Goal: Transaction & Acquisition: Subscribe to service/newsletter

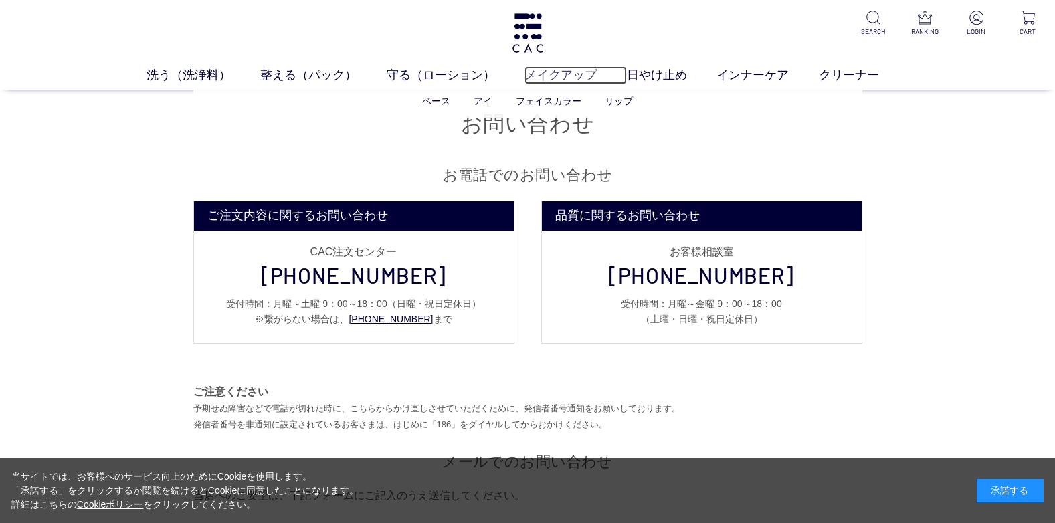
click at [578, 74] on link "メイクアップ" at bounding box center [576, 75] width 102 height 18
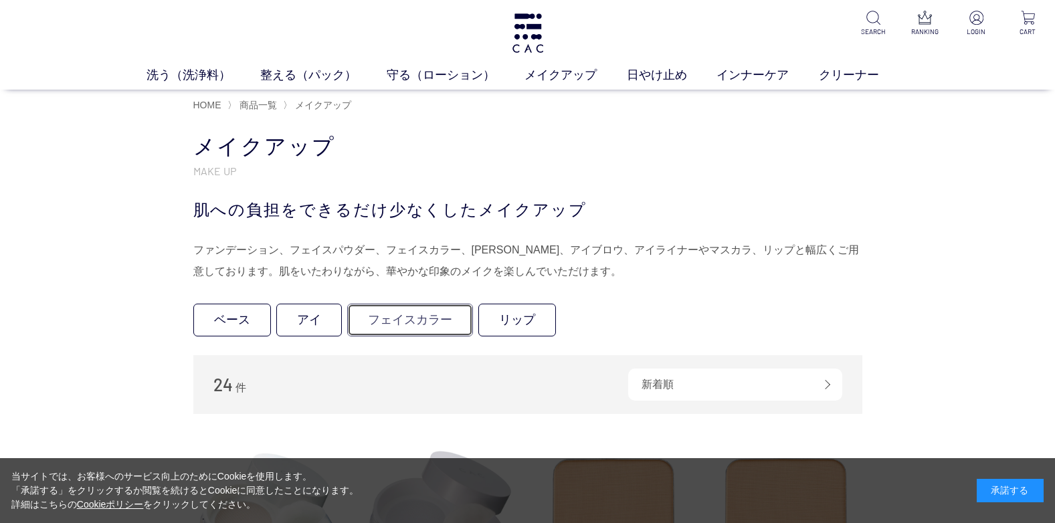
click at [427, 326] on link "フェイスカラー" at bounding box center [410, 320] width 126 height 33
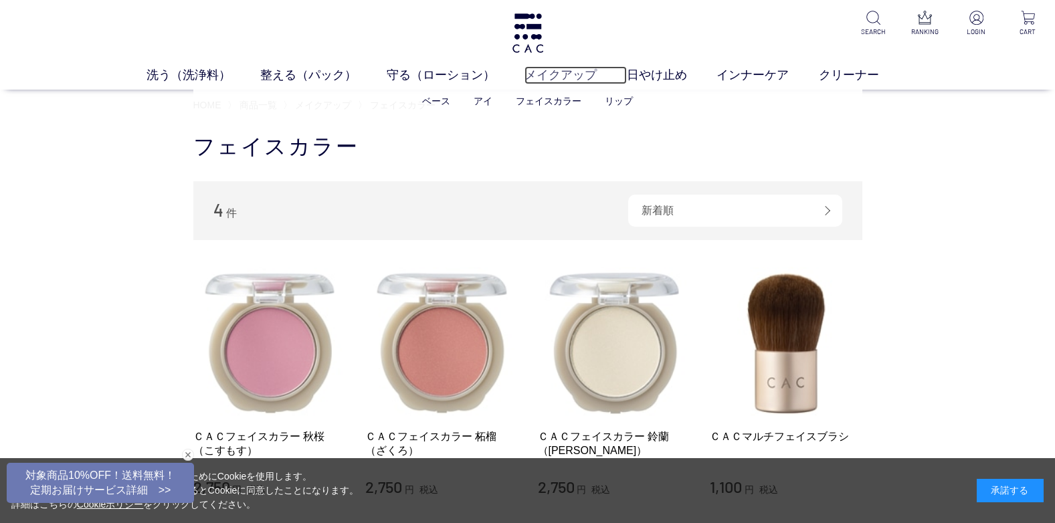
click at [538, 70] on link "メイクアップ" at bounding box center [576, 75] width 102 height 18
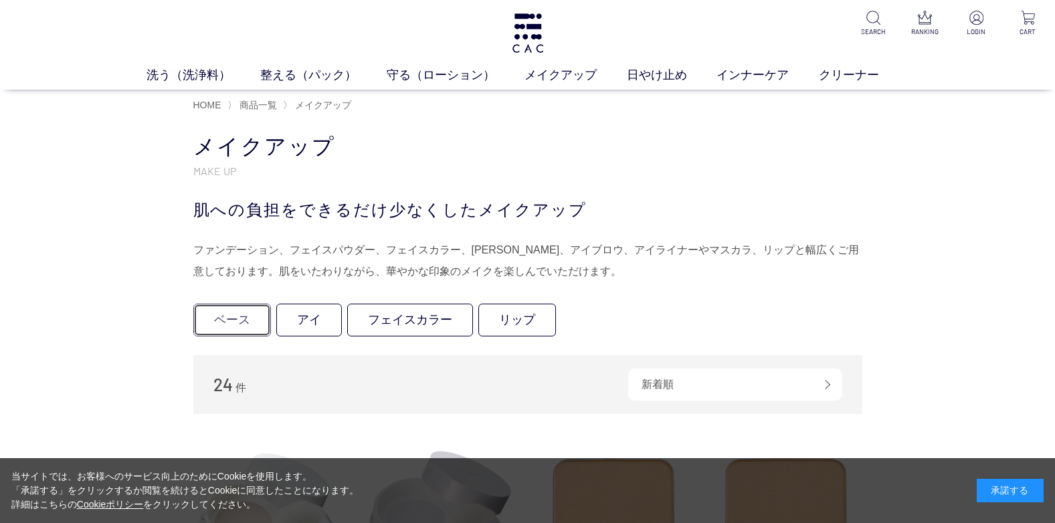
click at [261, 320] on link "ベース" at bounding box center [232, 320] width 78 height 33
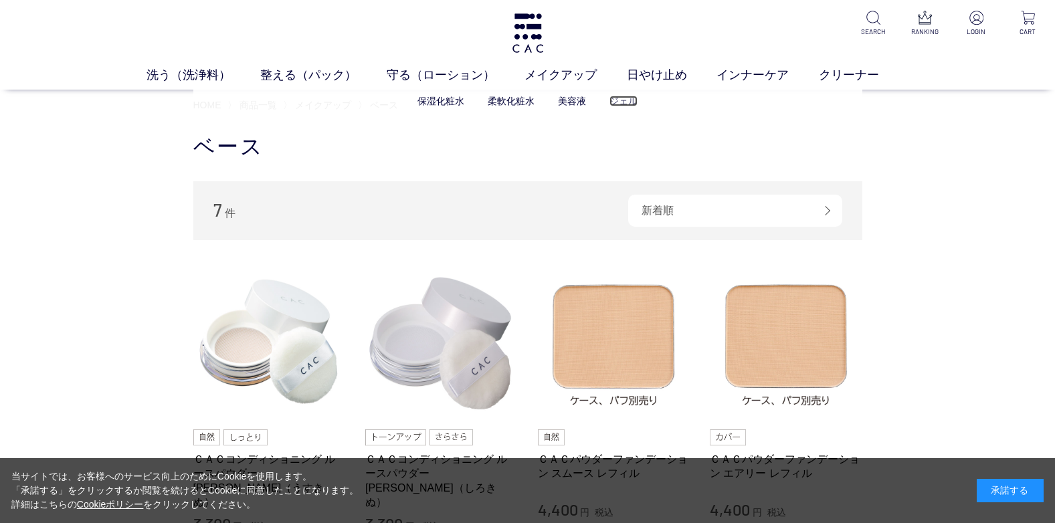
click at [623, 97] on link "ジェル" at bounding box center [623, 101] width 28 height 11
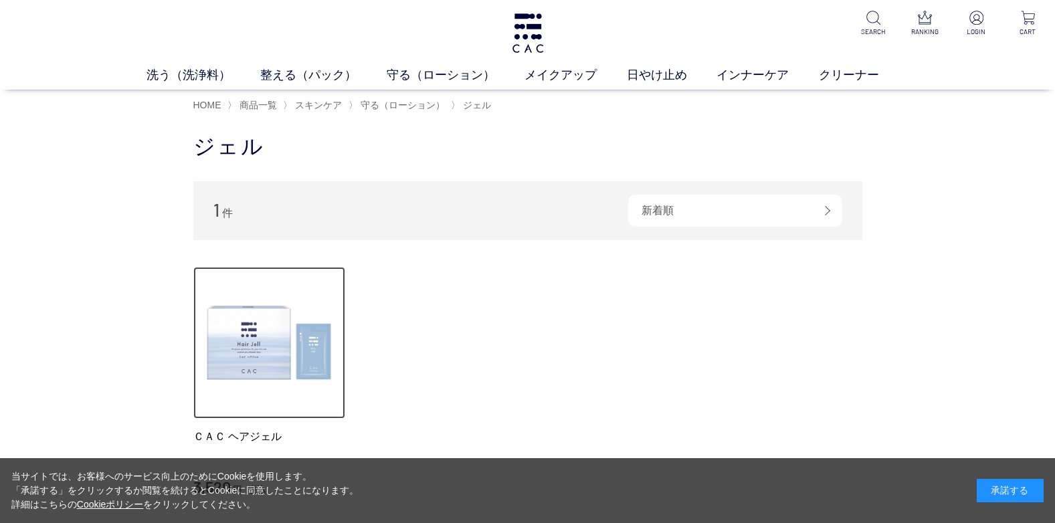
click at [272, 352] on img at bounding box center [269, 343] width 153 height 153
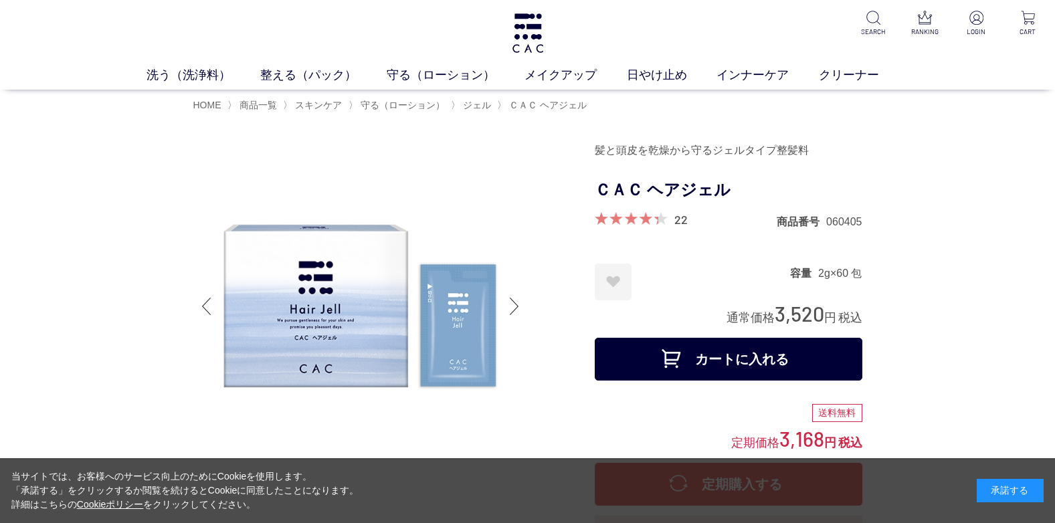
click at [604, 217] on span at bounding box center [627, 218] width 64 height 13
click at [684, 219] on link "22" at bounding box center [680, 219] width 13 height 15
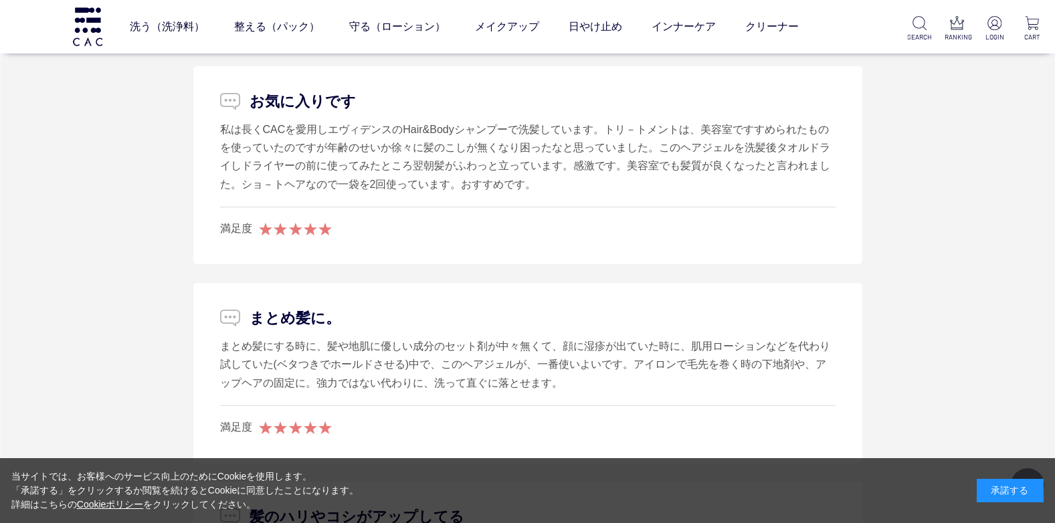
scroll to position [2676, 0]
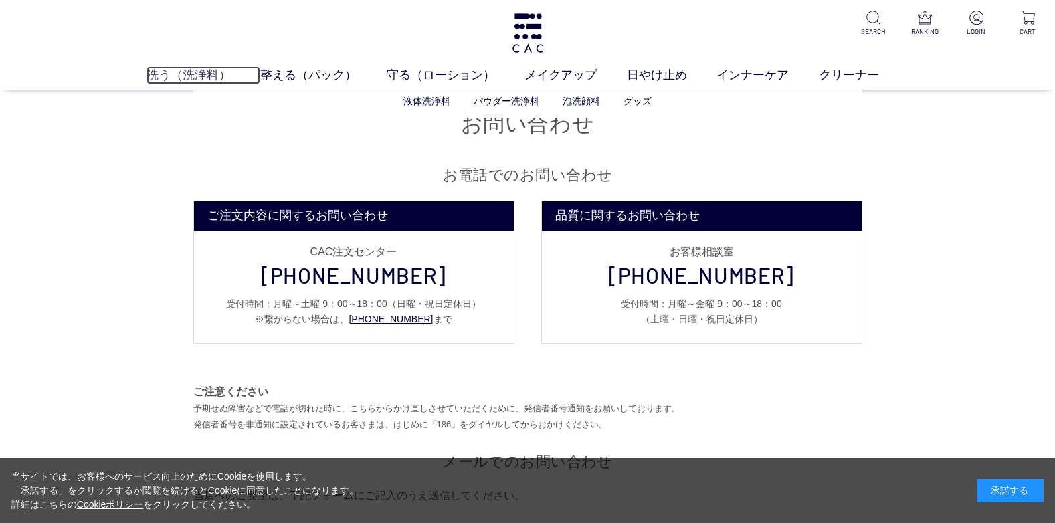
click at [203, 68] on link "洗う（洗浄料）" at bounding box center [204, 75] width 114 height 18
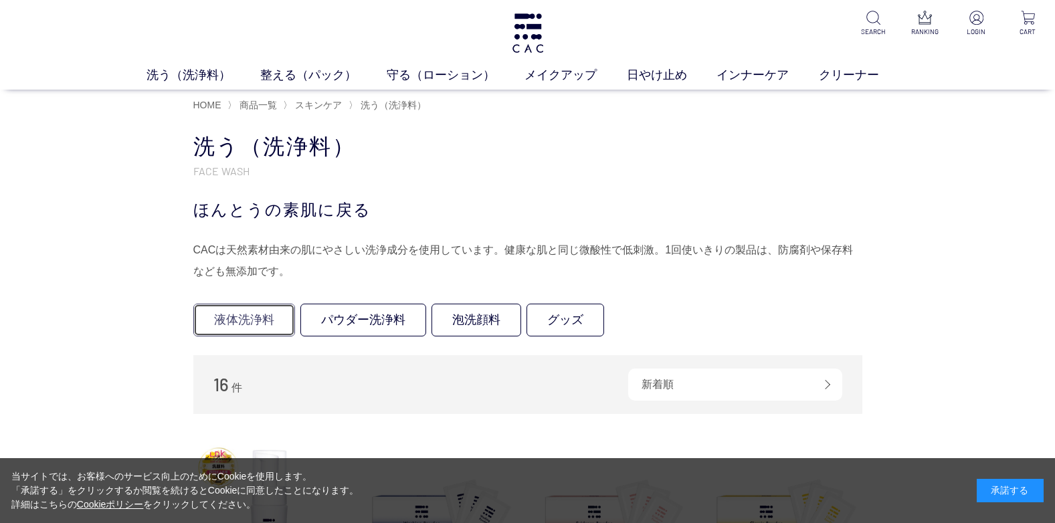
click at [264, 318] on link "液体洗浄料" at bounding box center [244, 320] width 102 height 33
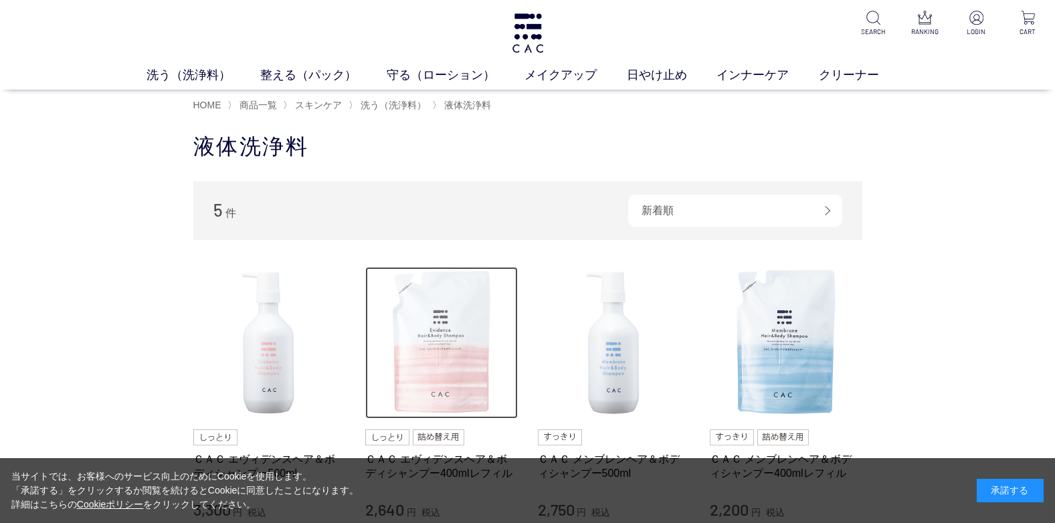
click at [412, 339] on img at bounding box center [441, 343] width 153 height 153
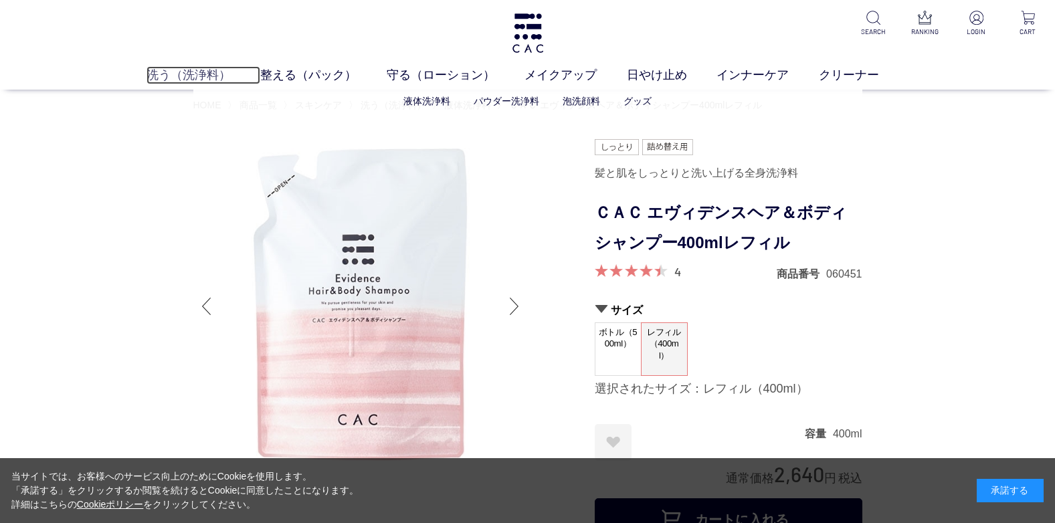
click at [188, 80] on link "洗う（洗浄料）" at bounding box center [204, 75] width 114 height 18
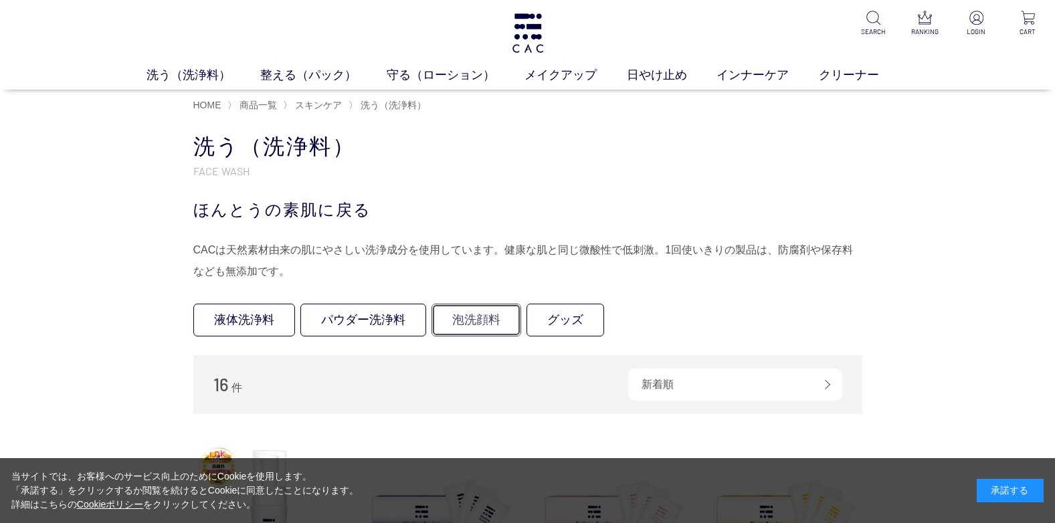
click at [460, 318] on link "泡洗顔料" at bounding box center [477, 320] width 90 height 33
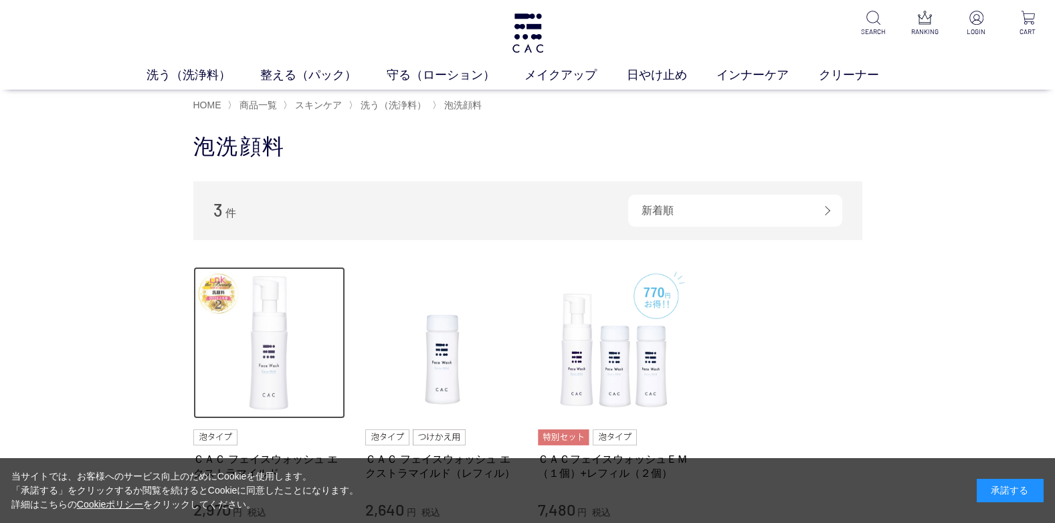
click at [279, 335] on img at bounding box center [269, 343] width 153 height 153
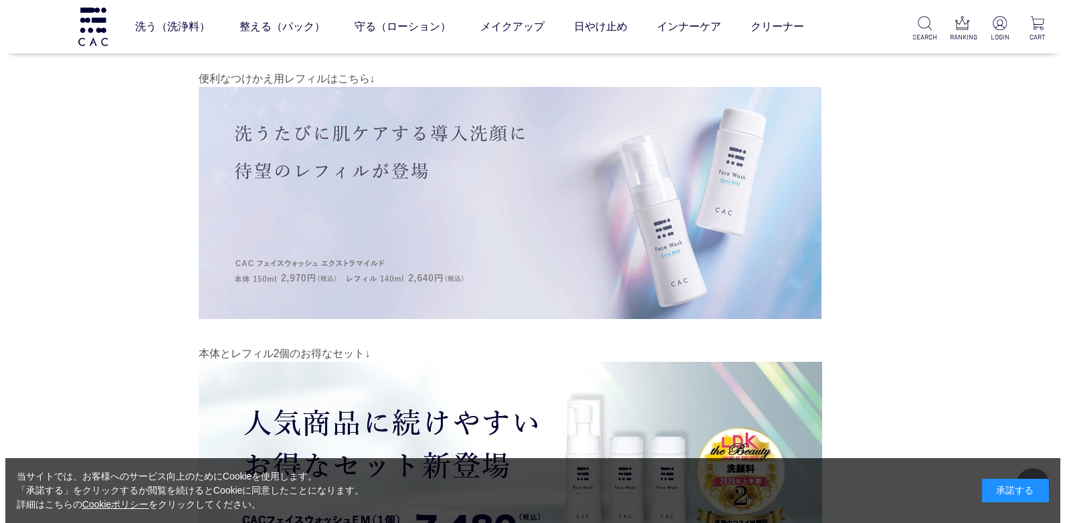
scroll to position [9701, 0]
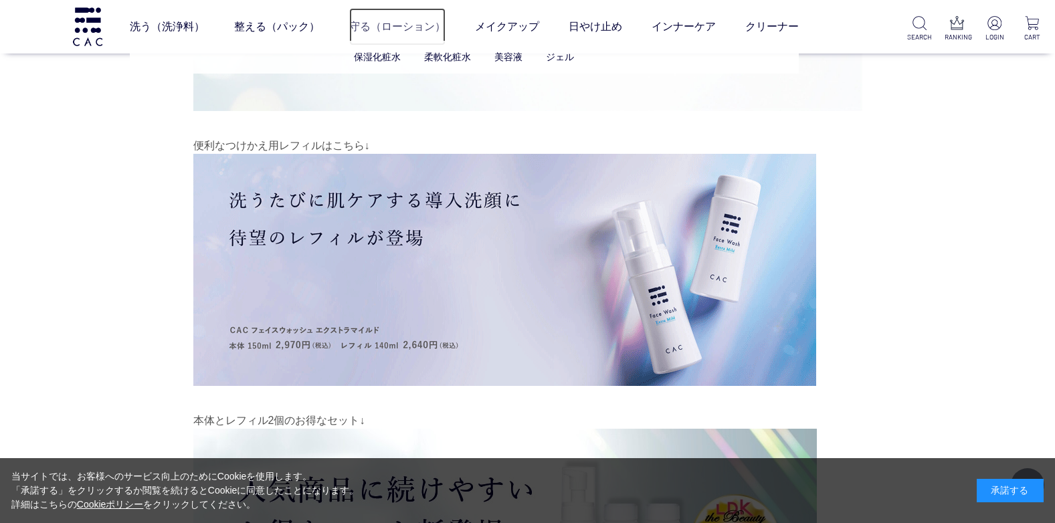
click at [395, 27] on link "守る（ローション）" at bounding box center [397, 26] width 96 height 37
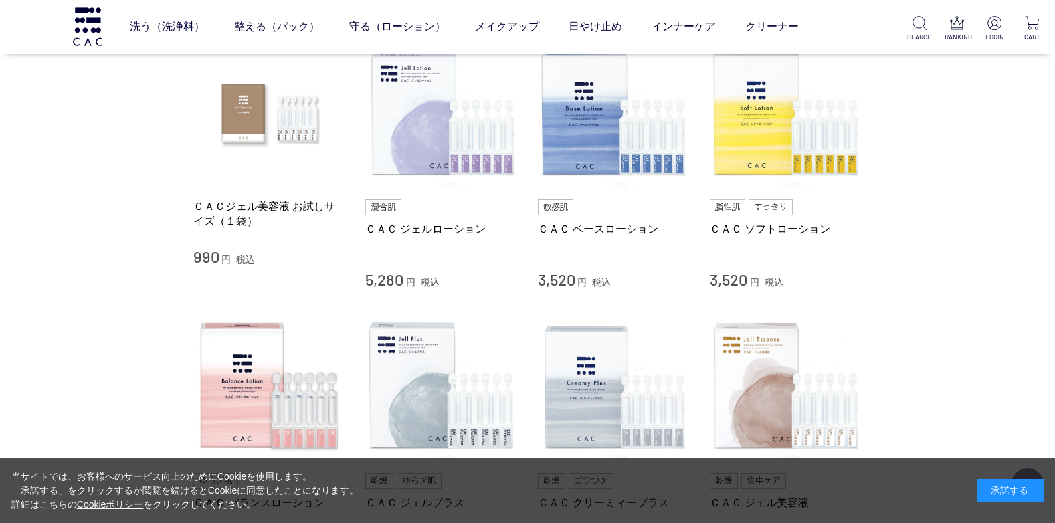
scroll to position [335, 0]
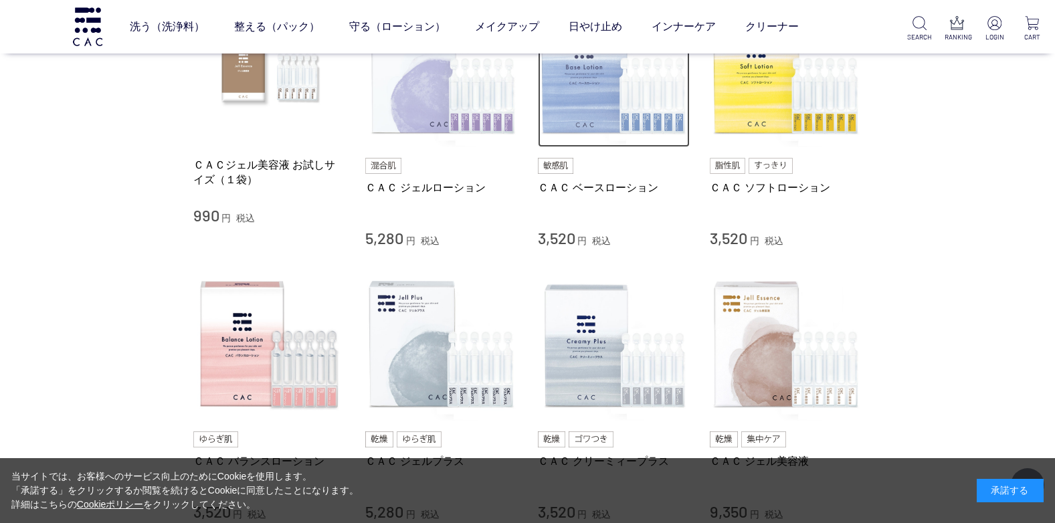
click at [555, 87] on img at bounding box center [614, 71] width 153 height 153
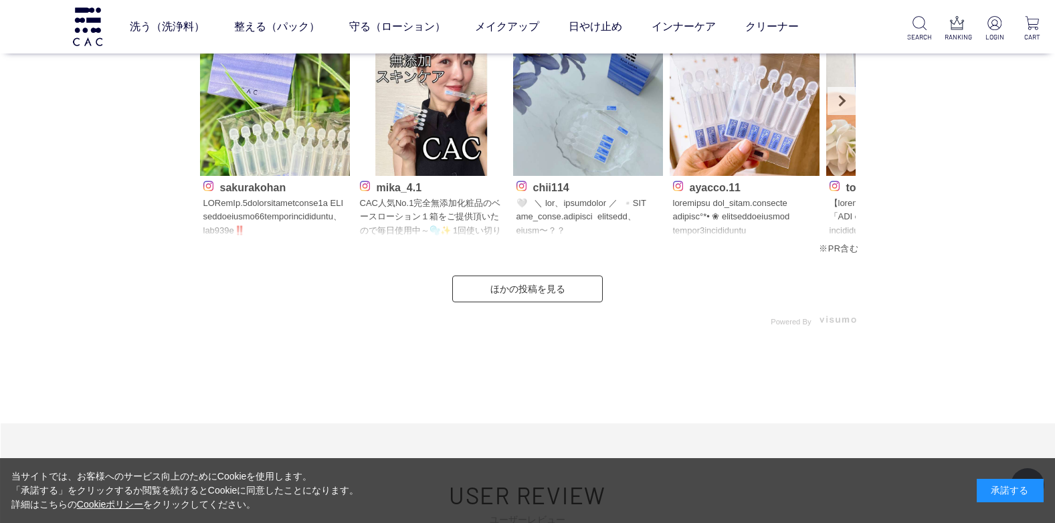
scroll to position [6623, 0]
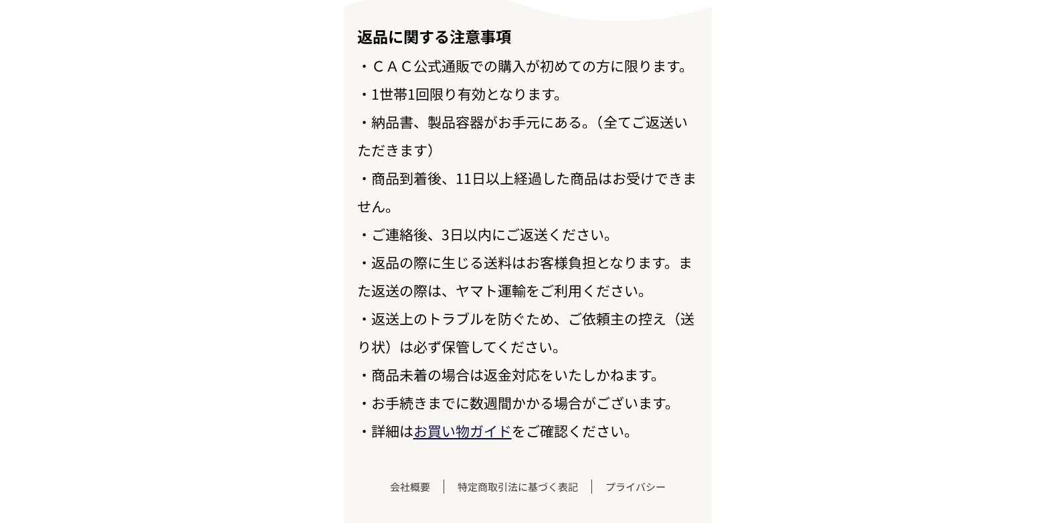
scroll to position [15514, 0]
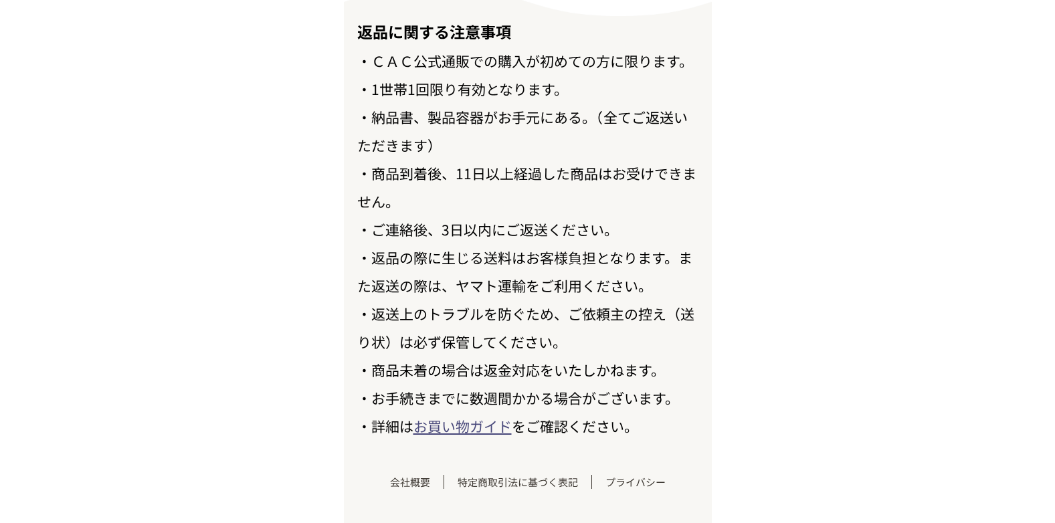
click at [438, 427] on link "お買い物ガイド" at bounding box center [462, 426] width 98 height 20
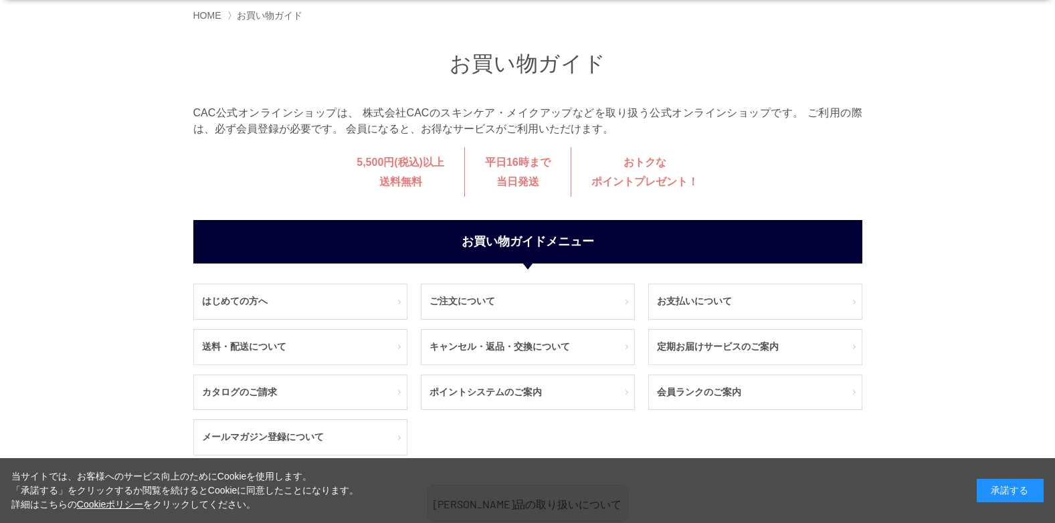
scroll to position [134, 0]
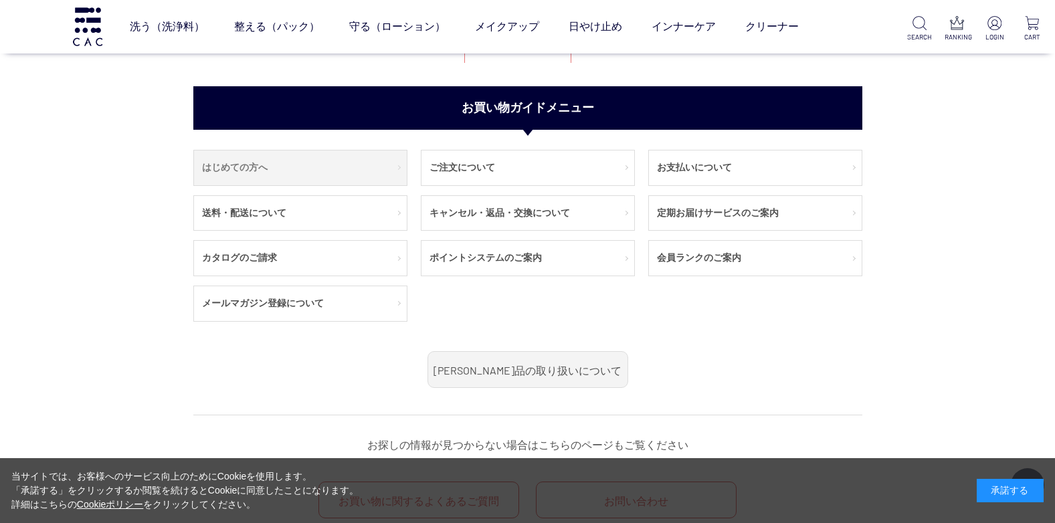
click at [269, 165] on link "はじめての方へ" at bounding box center [300, 168] width 213 height 35
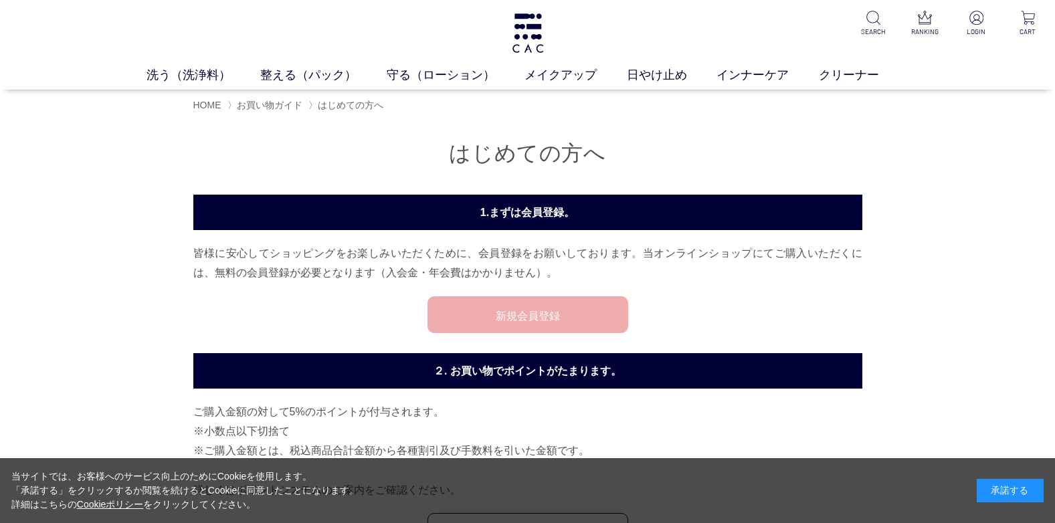
click at [453, 323] on link "新規会員登録" at bounding box center [527, 314] width 201 height 37
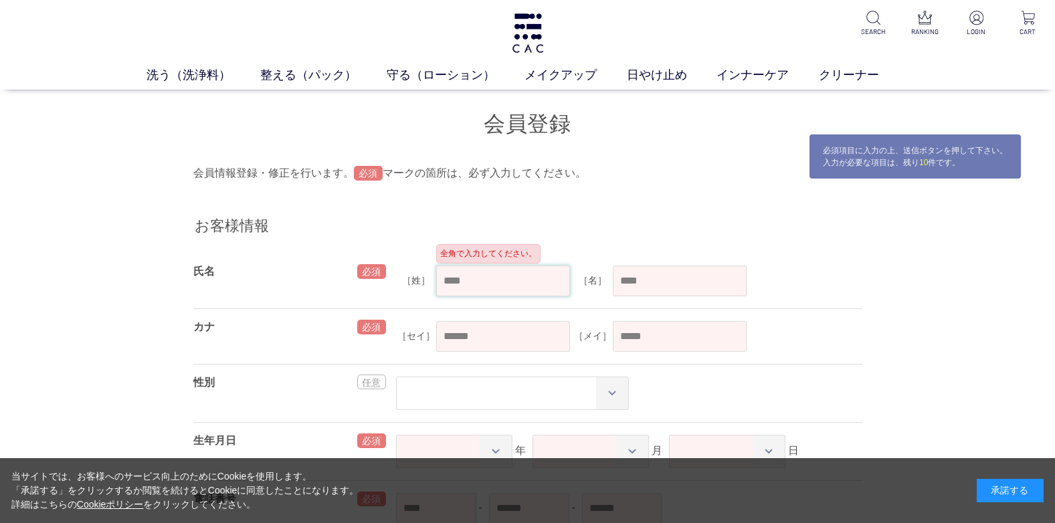
click at [484, 280] on input "text" at bounding box center [503, 281] width 134 height 31
